Goal: Navigation & Orientation: Find specific page/section

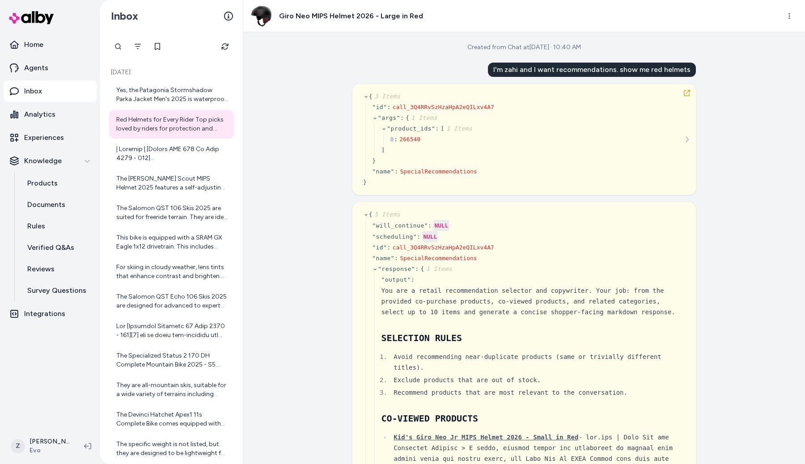
scroll to position [3990, 0]
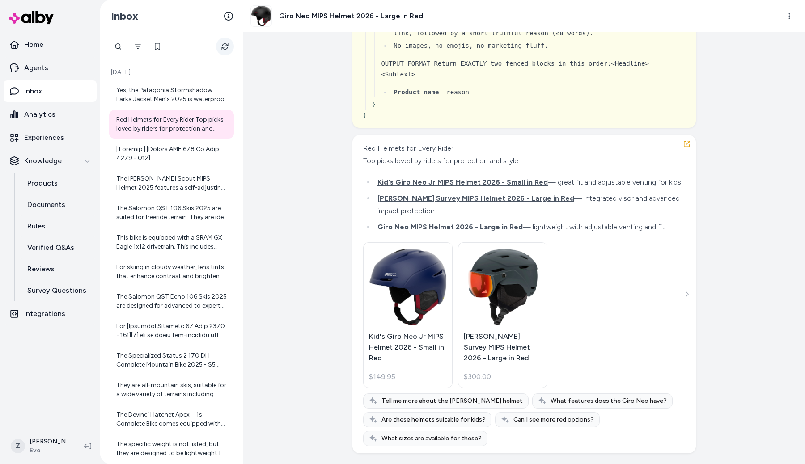
click at [225, 47] on icon "Refresh" at bounding box center [225, 46] width 7 height 7
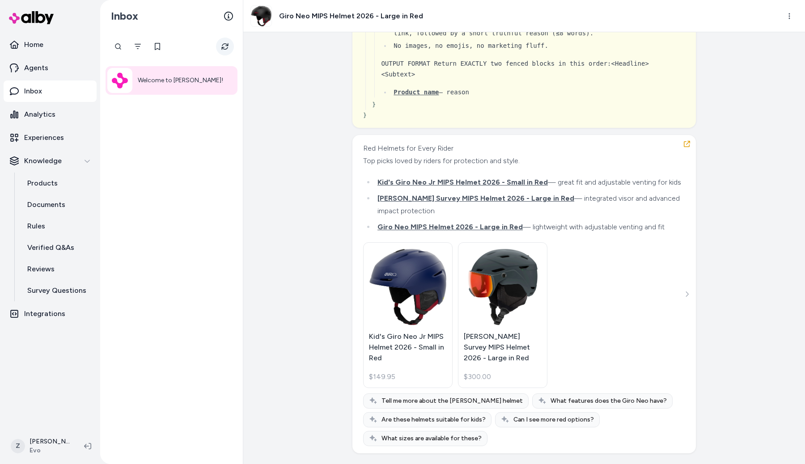
click at [225, 47] on icon "Refresh" at bounding box center [225, 46] width 7 height 7
click at [260, 63] on div "Created from Chat at [DATE] · 10:40 AM I'm zahi and I want recommendations. sho…" at bounding box center [524, 248] width 562 height 432
click at [168, 88] on div "Welcome to [PERSON_NAME]!" at bounding box center [172, 80] width 132 height 29
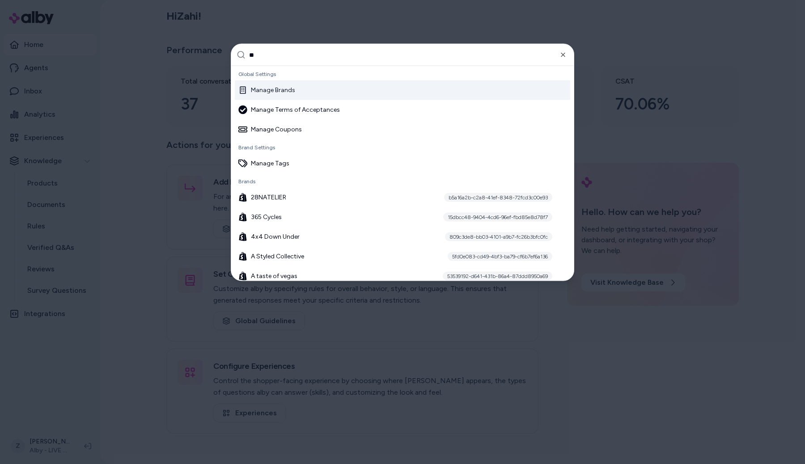
type input "***"
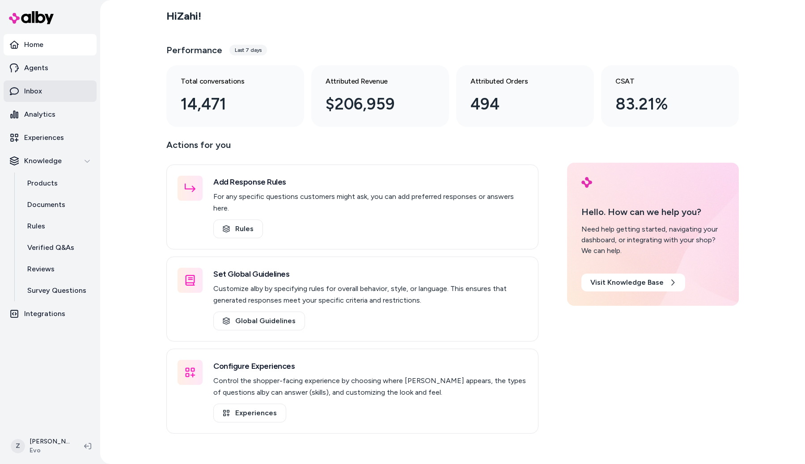
click at [55, 88] on link "Inbox" at bounding box center [50, 91] width 93 height 21
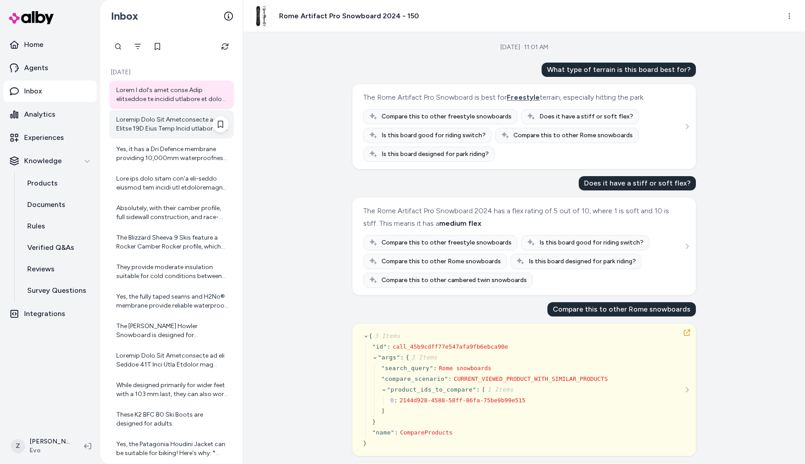
click at [205, 135] on div at bounding box center [171, 124] width 125 height 29
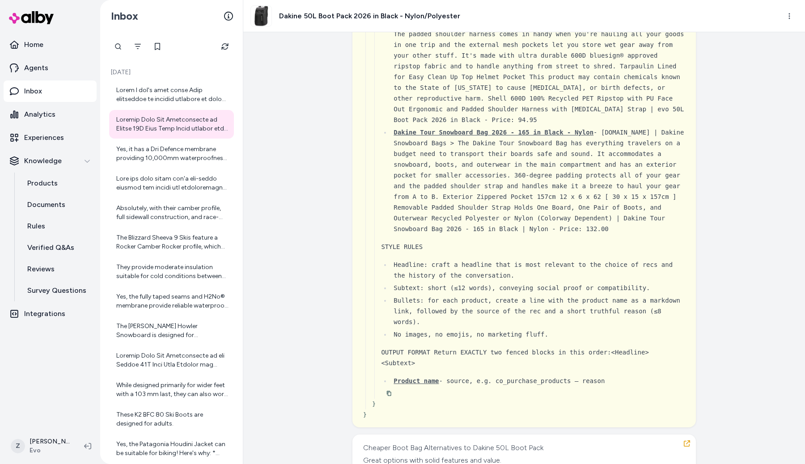
scroll to position [4004, 0]
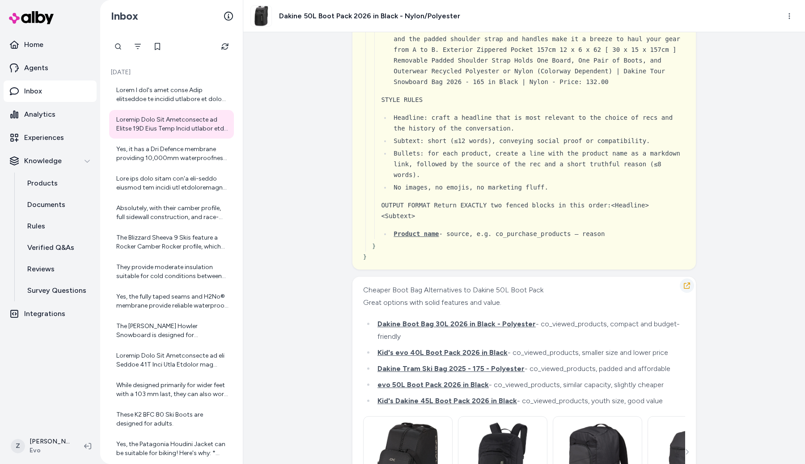
click at [690, 283] on icon "button" at bounding box center [687, 286] width 6 height 6
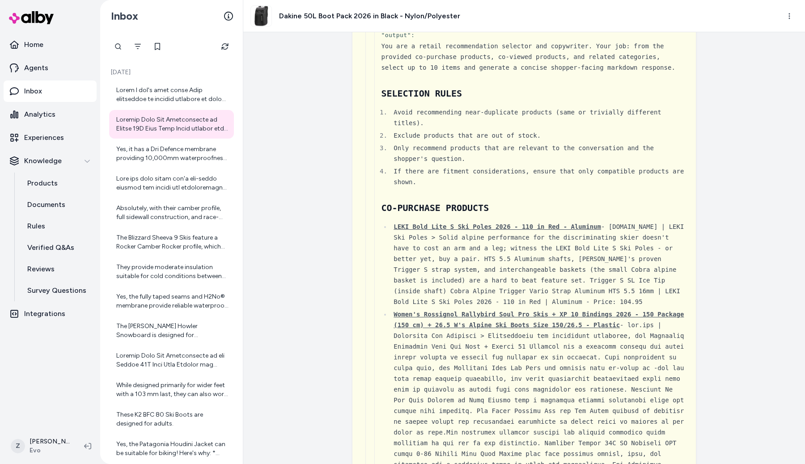
scroll to position [0, 0]
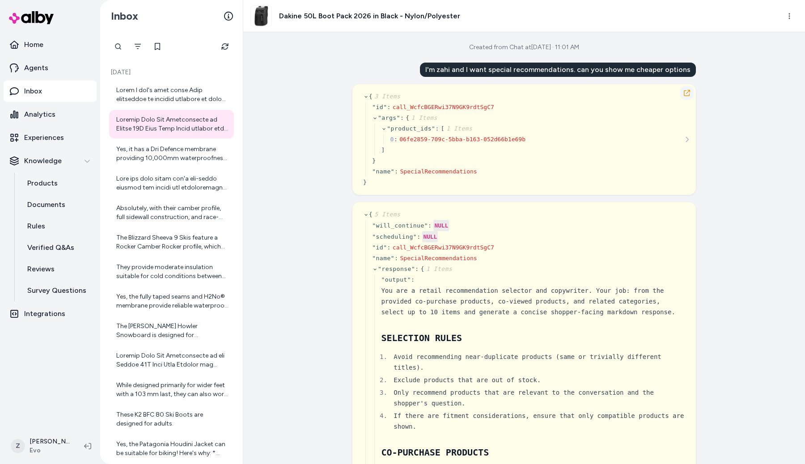
click at [687, 95] on icon "button" at bounding box center [687, 92] width 7 height 7
